Goal: Transaction & Acquisition: Book appointment/travel/reservation

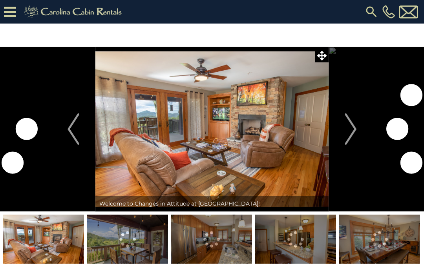
click at [354, 133] on img "Next" at bounding box center [351, 128] width 12 height 31
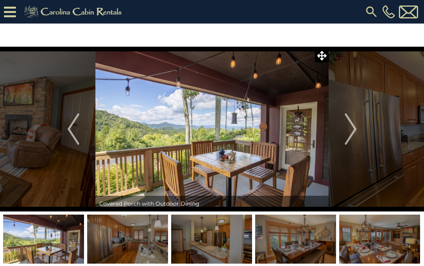
click at [354, 129] on img "Next" at bounding box center [351, 128] width 12 height 31
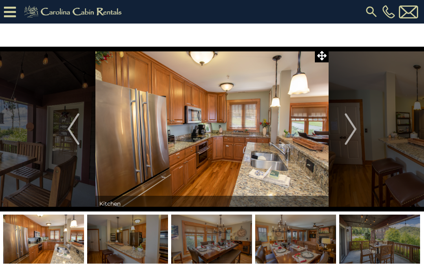
click at [356, 128] on img "Next" at bounding box center [351, 128] width 12 height 31
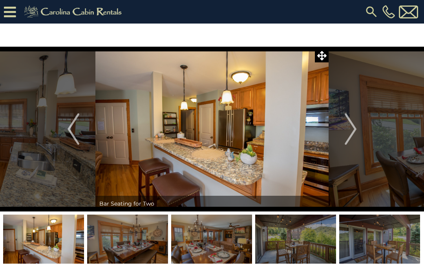
click at [350, 131] on img "Next" at bounding box center [351, 128] width 12 height 31
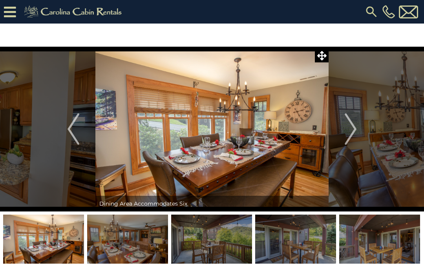
click at [347, 125] on img "Next" at bounding box center [351, 128] width 12 height 31
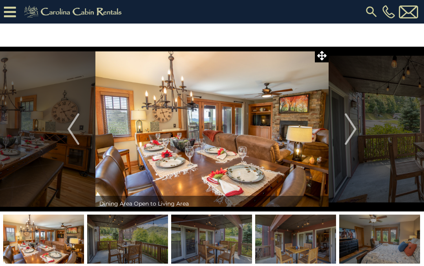
click at [354, 128] on img "Next" at bounding box center [351, 128] width 12 height 31
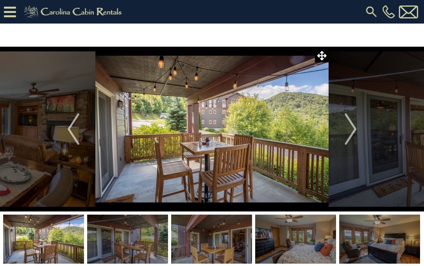
click at [352, 132] on img "Next" at bounding box center [351, 128] width 12 height 31
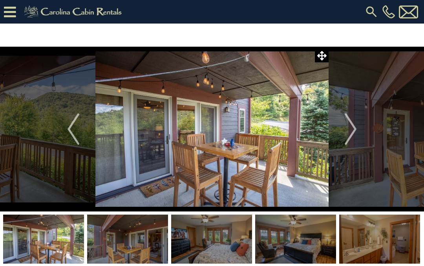
click at [356, 128] on img "Next" at bounding box center [351, 128] width 12 height 31
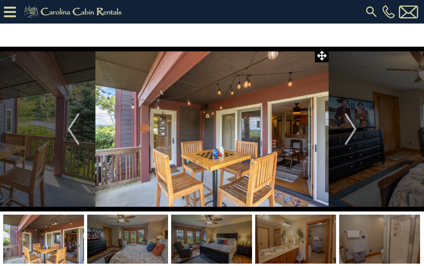
click at [354, 129] on img "Next" at bounding box center [351, 128] width 12 height 31
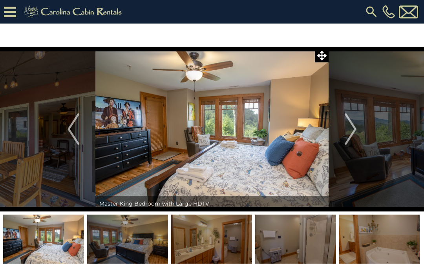
click at [356, 129] on img "Next" at bounding box center [351, 128] width 12 height 31
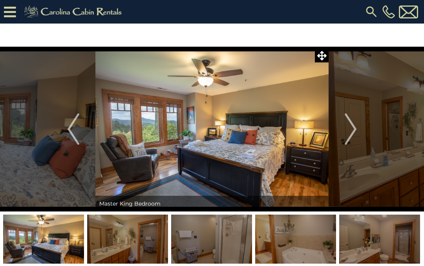
click at [351, 126] on img "Next" at bounding box center [351, 128] width 12 height 31
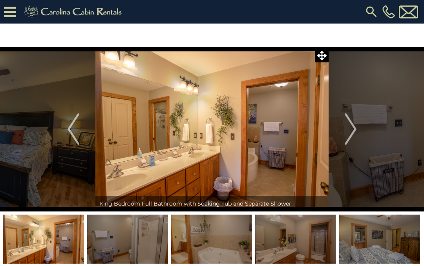
click at [355, 131] on img "Next" at bounding box center [351, 128] width 12 height 31
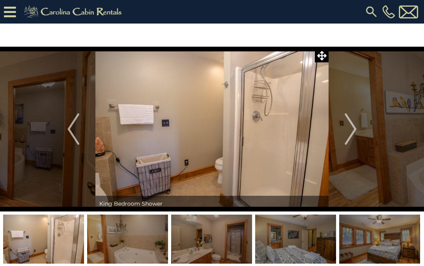
click at [356, 131] on img "Next" at bounding box center [351, 128] width 12 height 31
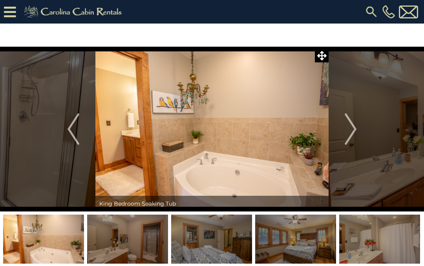
click at [72, 123] on img "Previous" at bounding box center [73, 128] width 12 height 31
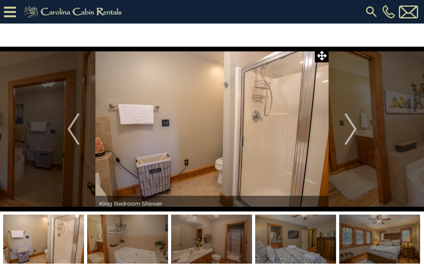
click at [354, 131] on img "Next" at bounding box center [351, 128] width 12 height 31
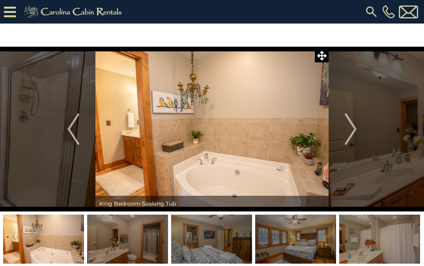
click at [354, 125] on img "Next" at bounding box center [351, 128] width 12 height 31
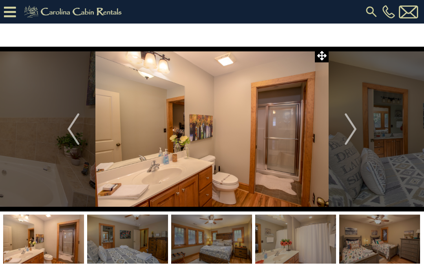
click at [72, 133] on img "Previous" at bounding box center [73, 128] width 12 height 31
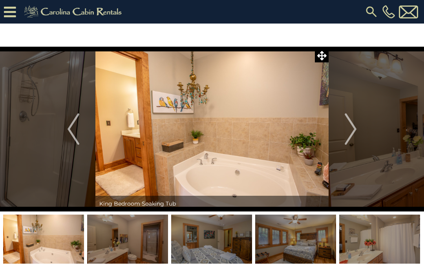
click at [71, 126] on img "Previous" at bounding box center [73, 128] width 12 height 31
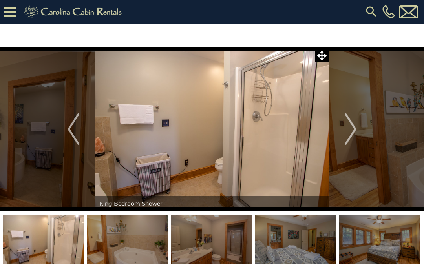
click at [75, 127] on img "Previous" at bounding box center [73, 128] width 12 height 31
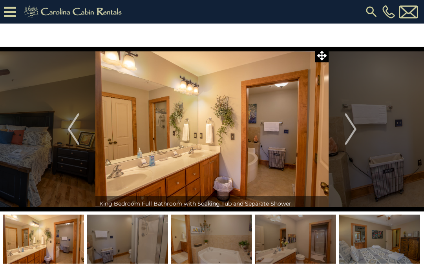
click at [345, 125] on img "Next" at bounding box center [351, 128] width 12 height 31
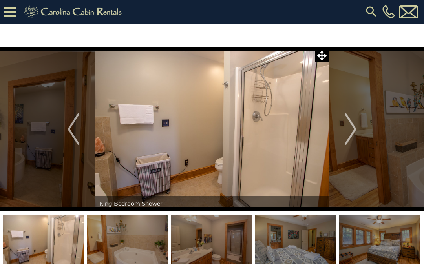
click at [356, 126] on img "Next" at bounding box center [351, 128] width 12 height 31
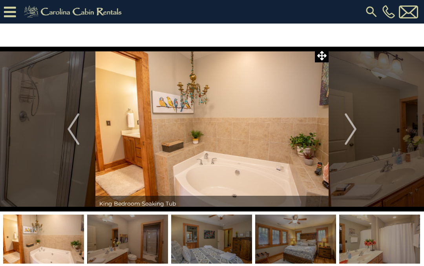
click at [356, 128] on img "Next" at bounding box center [351, 128] width 12 height 31
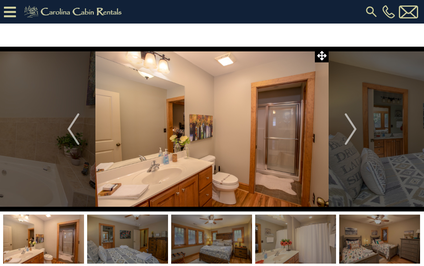
click at [354, 129] on img "Next" at bounding box center [351, 128] width 12 height 31
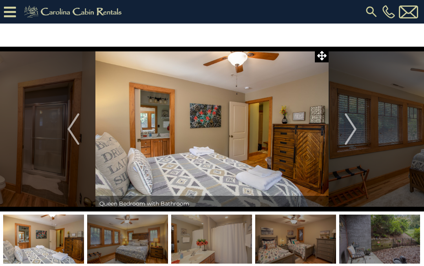
click at [354, 129] on img "Next" at bounding box center [351, 128] width 12 height 31
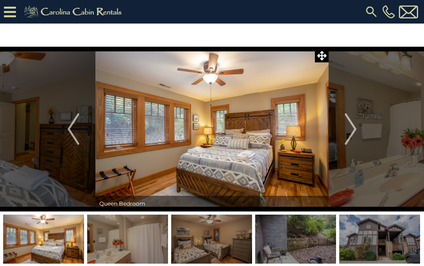
click at [354, 126] on img "Next" at bounding box center [351, 128] width 12 height 31
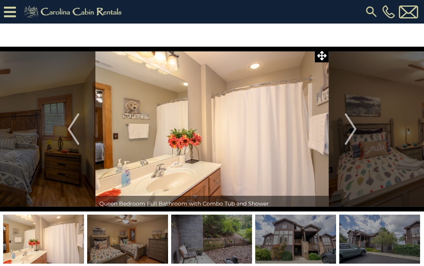
click at [352, 129] on img "Next" at bounding box center [351, 128] width 12 height 31
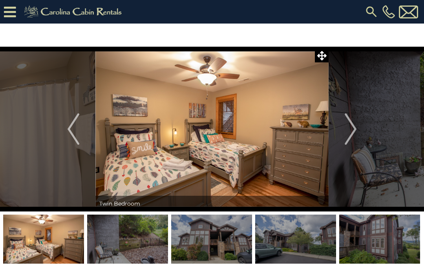
click at [352, 131] on img "Next" at bounding box center [351, 128] width 12 height 31
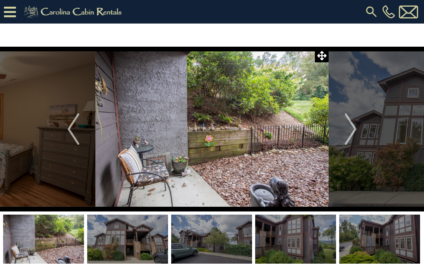
click at [347, 125] on img "Next" at bounding box center [351, 128] width 12 height 31
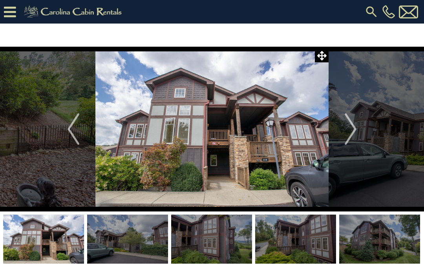
click at [351, 130] on img "Next" at bounding box center [351, 128] width 12 height 31
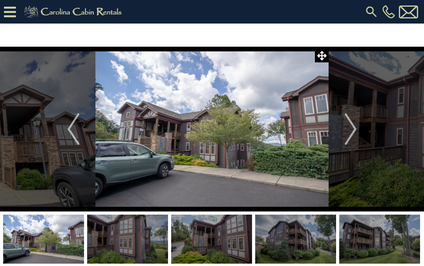
click at [349, 129] on img "Next" at bounding box center [351, 128] width 12 height 31
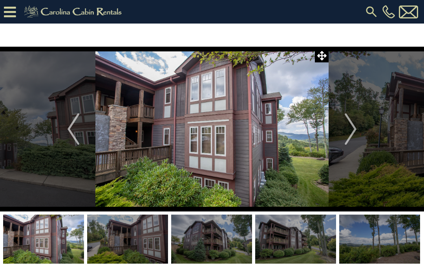
click at [352, 126] on img "Next" at bounding box center [351, 128] width 12 height 31
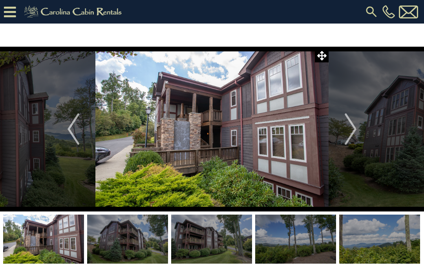
click at [351, 128] on img "Next" at bounding box center [351, 128] width 12 height 31
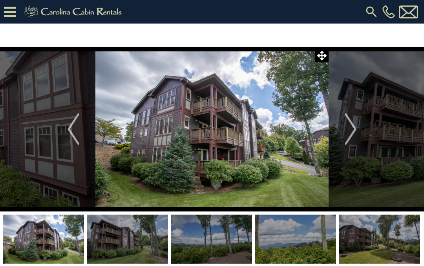
click at [354, 126] on img "Next" at bounding box center [351, 128] width 12 height 31
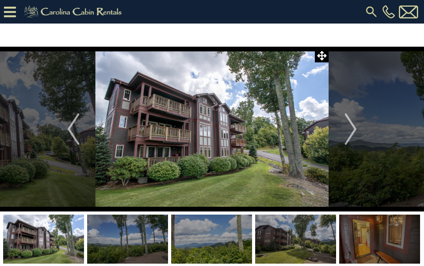
click at [352, 125] on img "Next" at bounding box center [351, 128] width 12 height 31
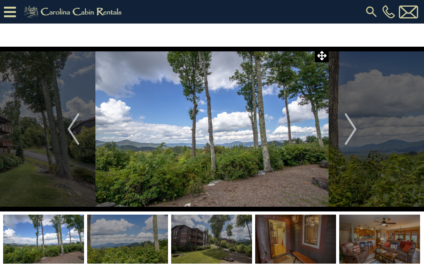
click at [349, 123] on img "Next" at bounding box center [351, 128] width 12 height 31
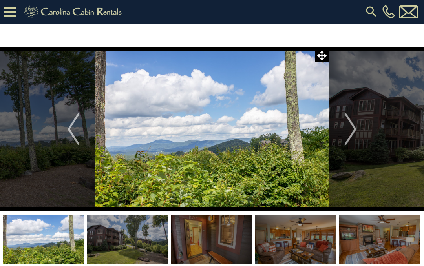
click at [352, 122] on img "Next" at bounding box center [351, 128] width 12 height 31
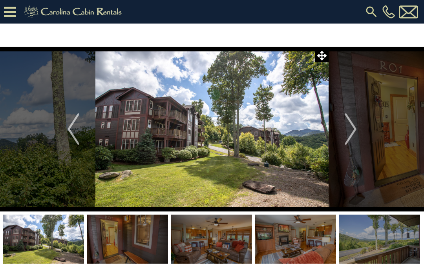
click at [351, 131] on img "Next" at bounding box center [351, 128] width 12 height 31
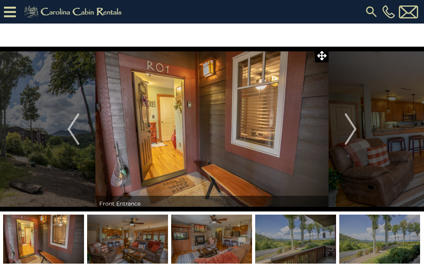
click at [354, 128] on img "Next" at bounding box center [351, 128] width 12 height 31
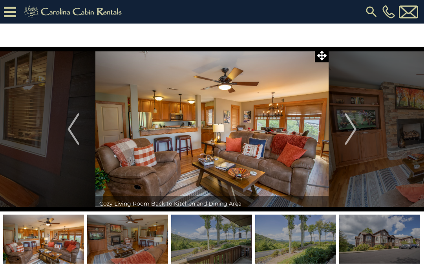
click at [353, 125] on img "Next" at bounding box center [351, 128] width 12 height 31
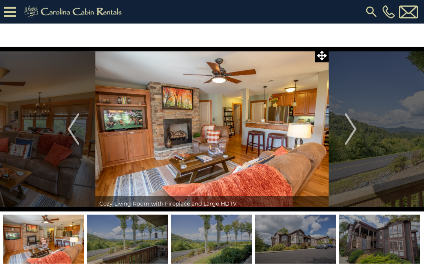
click at [350, 125] on img "Next" at bounding box center [351, 128] width 12 height 31
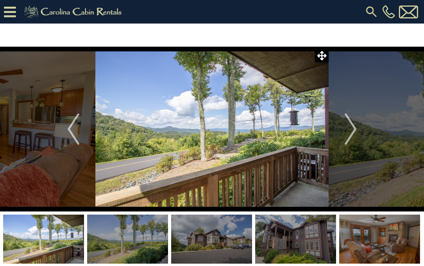
click at [352, 125] on img "Next" at bounding box center [351, 128] width 12 height 31
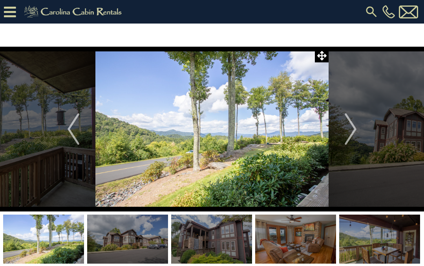
click at [354, 124] on img "Next" at bounding box center [351, 128] width 12 height 31
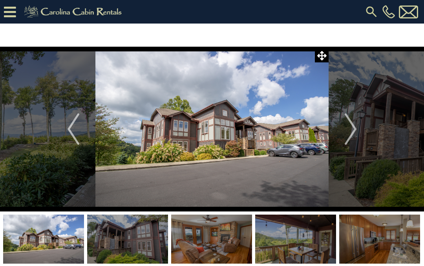
click at [349, 131] on img "Next" at bounding box center [351, 128] width 12 height 31
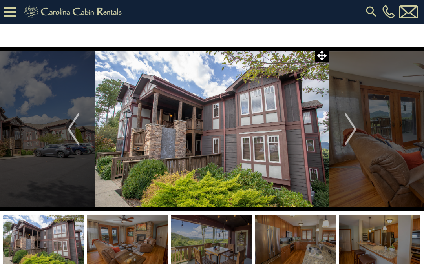
click at [349, 129] on img "Next" at bounding box center [351, 128] width 12 height 31
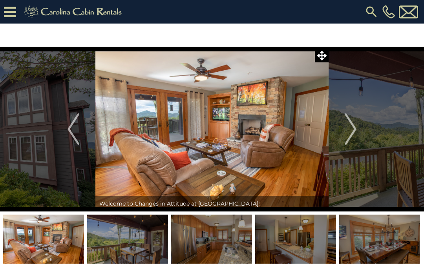
click at [354, 123] on img "Next" at bounding box center [351, 128] width 12 height 31
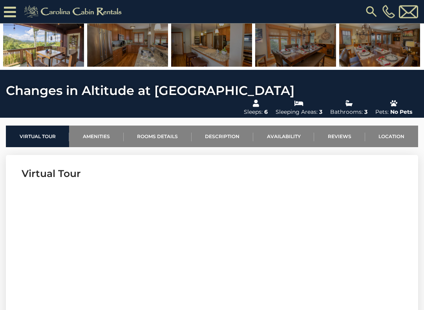
click at [394, 126] on link "Location" at bounding box center [391, 137] width 53 height 22
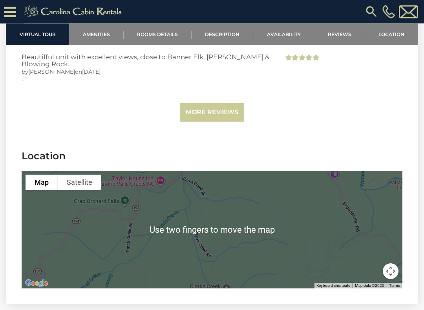
scroll to position [1732, 0]
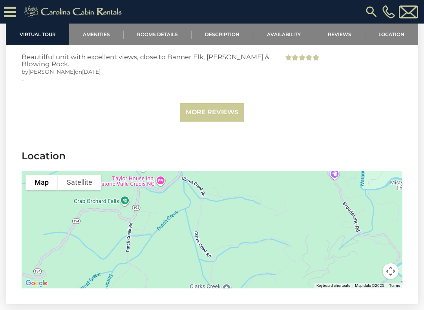
click at [393, 38] on link "Location" at bounding box center [391, 35] width 53 height 22
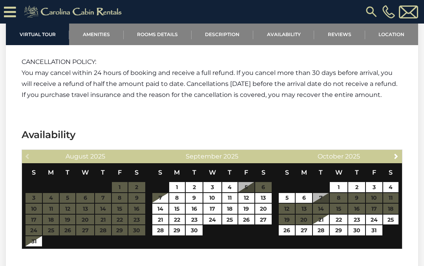
scroll to position [1365, 0]
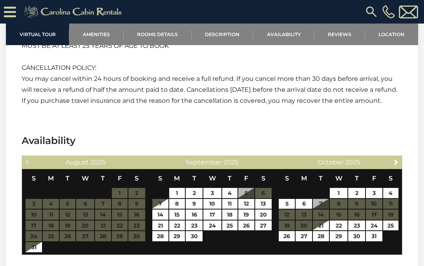
click at [398, 159] on span "Next" at bounding box center [396, 162] width 6 height 6
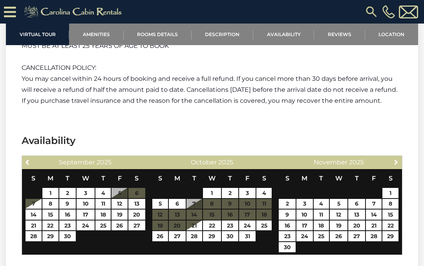
click at [396, 159] on span "Next" at bounding box center [396, 162] width 6 height 6
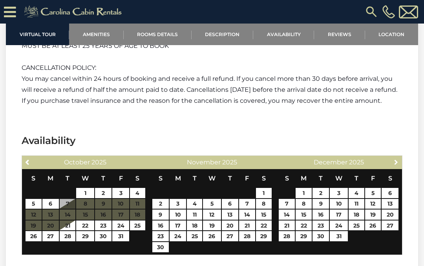
click at [397, 159] on span "Next" at bounding box center [396, 162] width 6 height 6
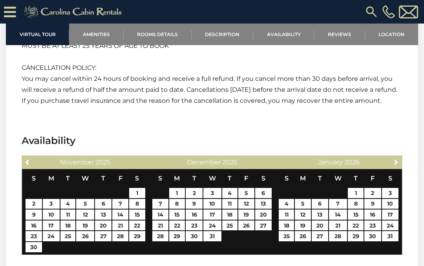
click at [399, 157] on link "Next" at bounding box center [396, 162] width 10 height 10
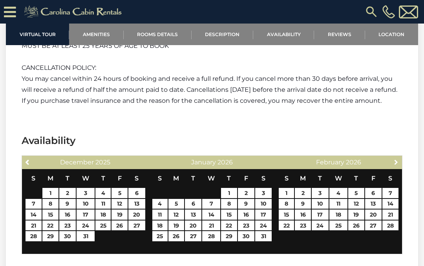
click at [396, 157] on link "Next" at bounding box center [396, 162] width 10 height 10
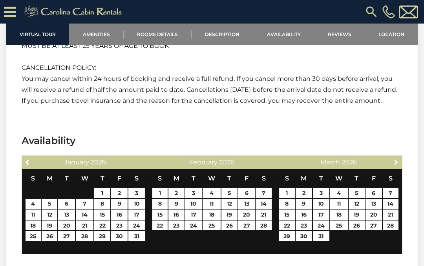
click at [397, 159] on span "Next" at bounding box center [396, 162] width 6 height 6
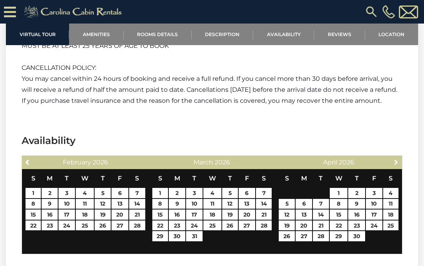
click at [396, 159] on span "Next" at bounding box center [396, 162] width 6 height 6
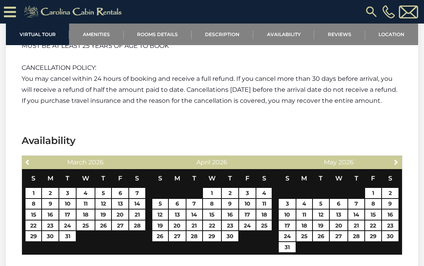
click at [399, 157] on link "Next" at bounding box center [396, 162] width 10 height 10
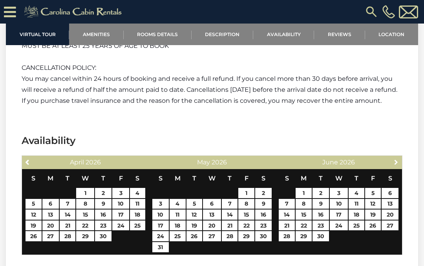
click at [399, 159] on span "Next" at bounding box center [396, 162] width 6 height 6
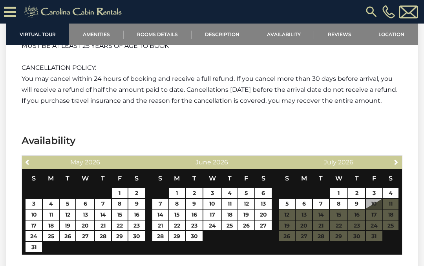
click at [397, 159] on span "Next" at bounding box center [396, 162] width 6 height 6
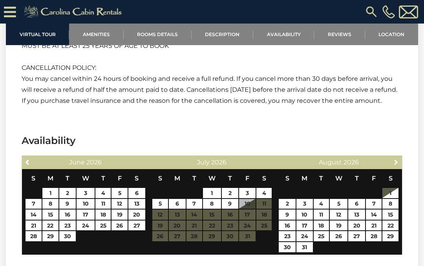
click at [396, 159] on span "Next" at bounding box center [396, 162] width 6 height 6
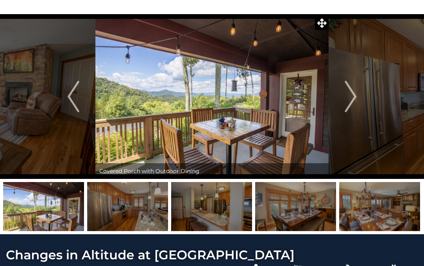
scroll to position [0, 0]
